Goal: Information Seeking & Learning: Find specific fact

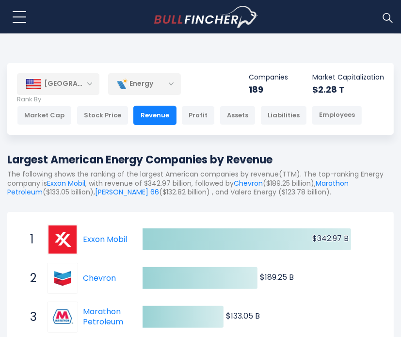
click at [85, 82] on div "[GEOGRAPHIC_DATA]" at bounding box center [58, 83] width 82 height 21
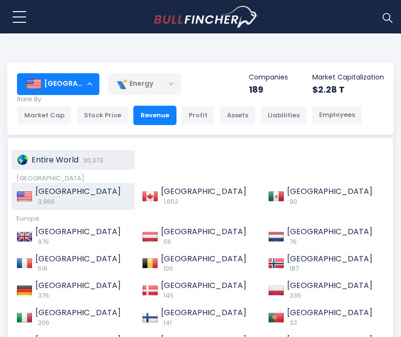
click at [52, 157] on span "Entire World" at bounding box center [55, 159] width 47 height 11
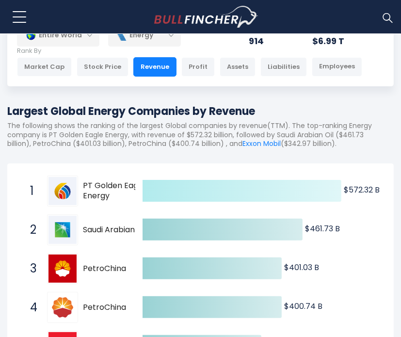
scroll to position [145, 0]
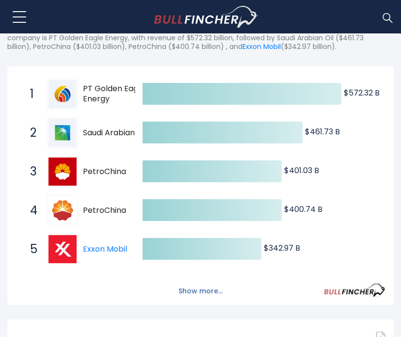
click at [201, 294] on button "Show more..." at bounding box center [201, 291] width 56 height 16
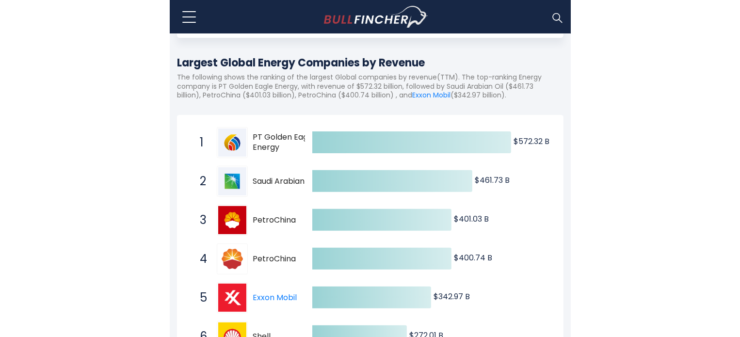
scroll to position [0, 0]
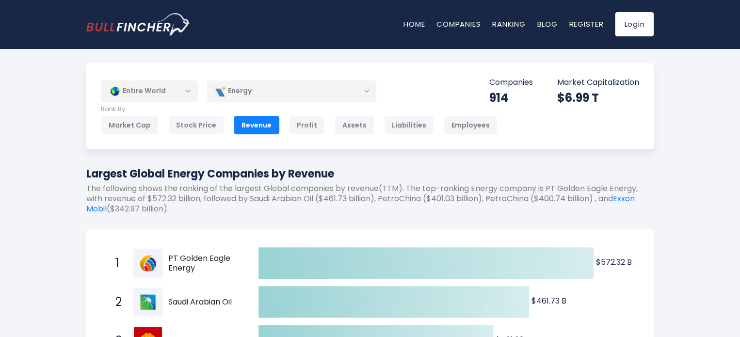
click at [295, 98] on div "Energy" at bounding box center [292, 91] width 170 height 22
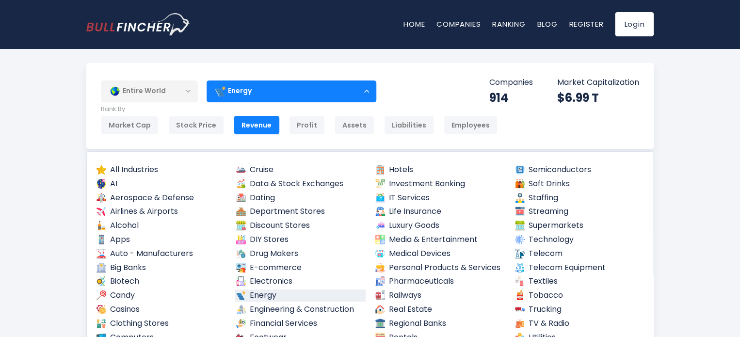
click at [351, 100] on div "Energy" at bounding box center [292, 91] width 170 height 22
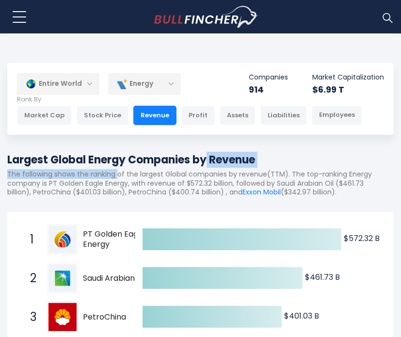
drag, startPoint x: 82, startPoint y: 166, endPoint x: 116, endPoint y: 169, distance: 34.5
click at [118, 169] on div "Largest Global Energy Companies by Revenue The following shows the ranking of t…" at bounding box center [200, 178] width 386 height 52
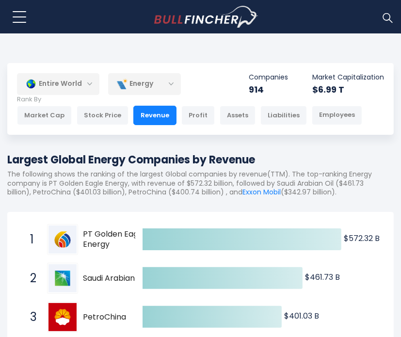
click at [35, 157] on h1 "Largest Global Energy Companies by Revenue" at bounding box center [200, 160] width 386 height 16
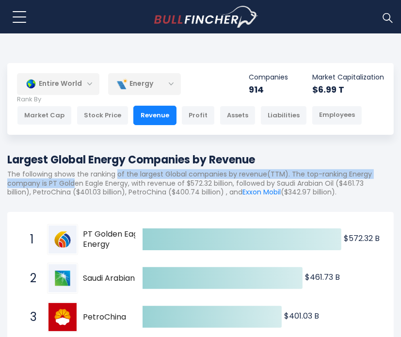
drag, startPoint x: 119, startPoint y: 176, endPoint x: 75, endPoint y: 182, distance: 44.0
click at [75, 182] on p "The following shows the ranking of the largest Global companies by revenue(TTM)…" at bounding box center [200, 183] width 386 height 27
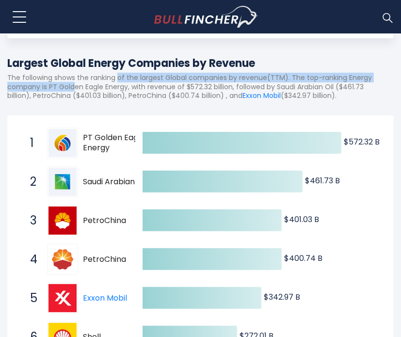
scroll to position [97, 0]
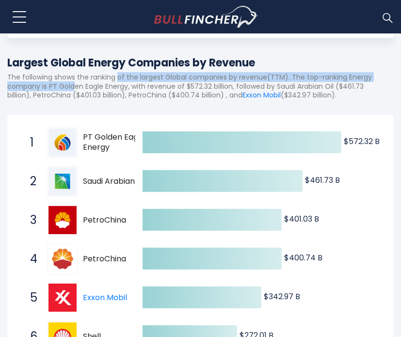
click at [133, 181] on span "Saudi Arabian Oil" at bounding box center [119, 181] width 73 height 10
drag, startPoint x: 127, startPoint y: 185, endPoint x: 71, endPoint y: 177, distance: 56.2
click at [75, 178] on div "2 Saudi Arabian Oil 2222.SR" at bounding box center [90, 181] width 131 height 31
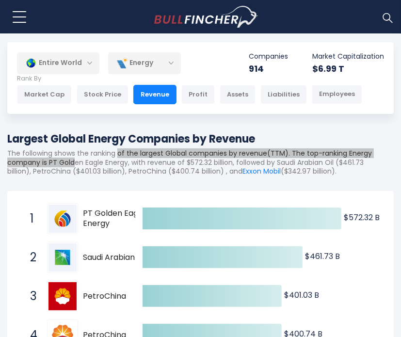
scroll to position [0, 0]
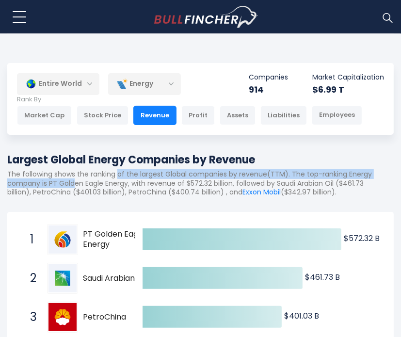
drag, startPoint x: 265, startPoint y: 161, endPoint x: 7, endPoint y: 155, distance: 258.0
click at [7, 155] on h1 "Largest Global Energy Companies by Revenue" at bounding box center [200, 160] width 386 height 16
copy h1 "Largest Global Energy Companies by Revenue"
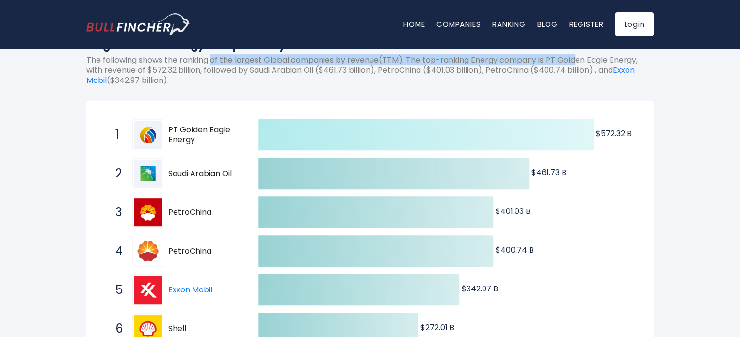
scroll to position [145, 0]
